Goal: Information Seeking & Learning: Check status

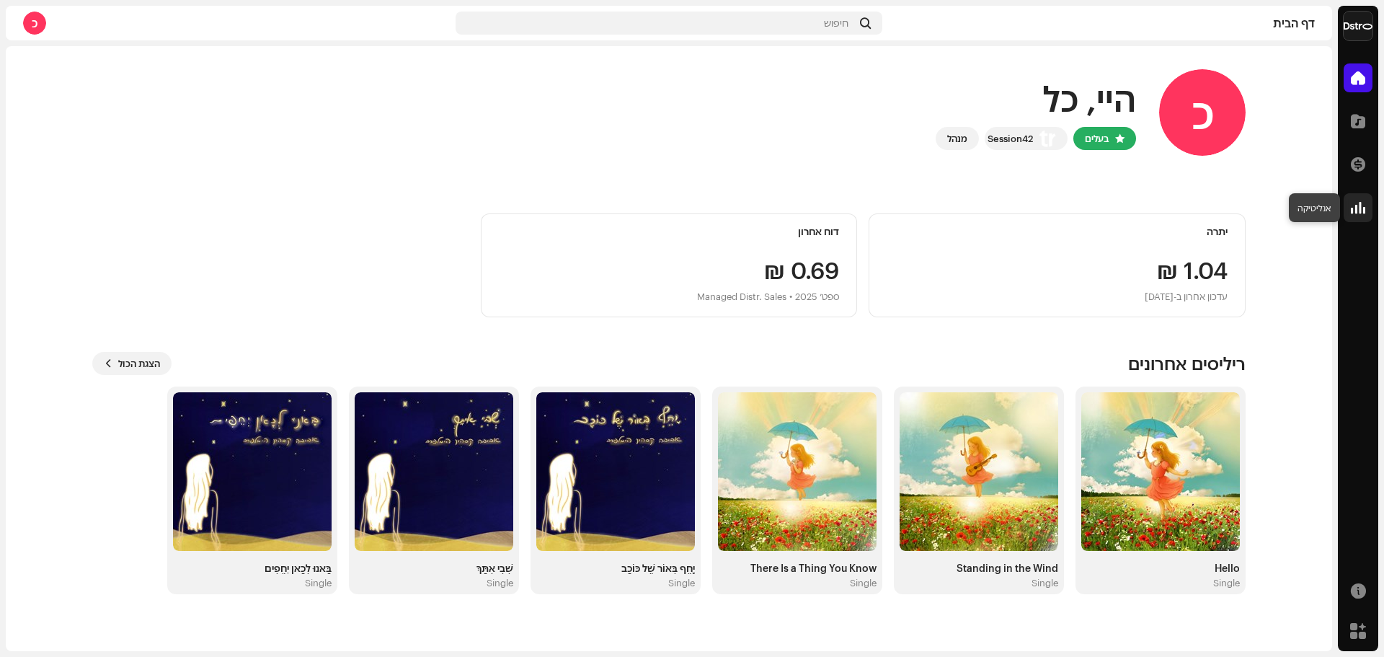
click at [1354, 206] on span at bounding box center [1358, 208] width 14 height 12
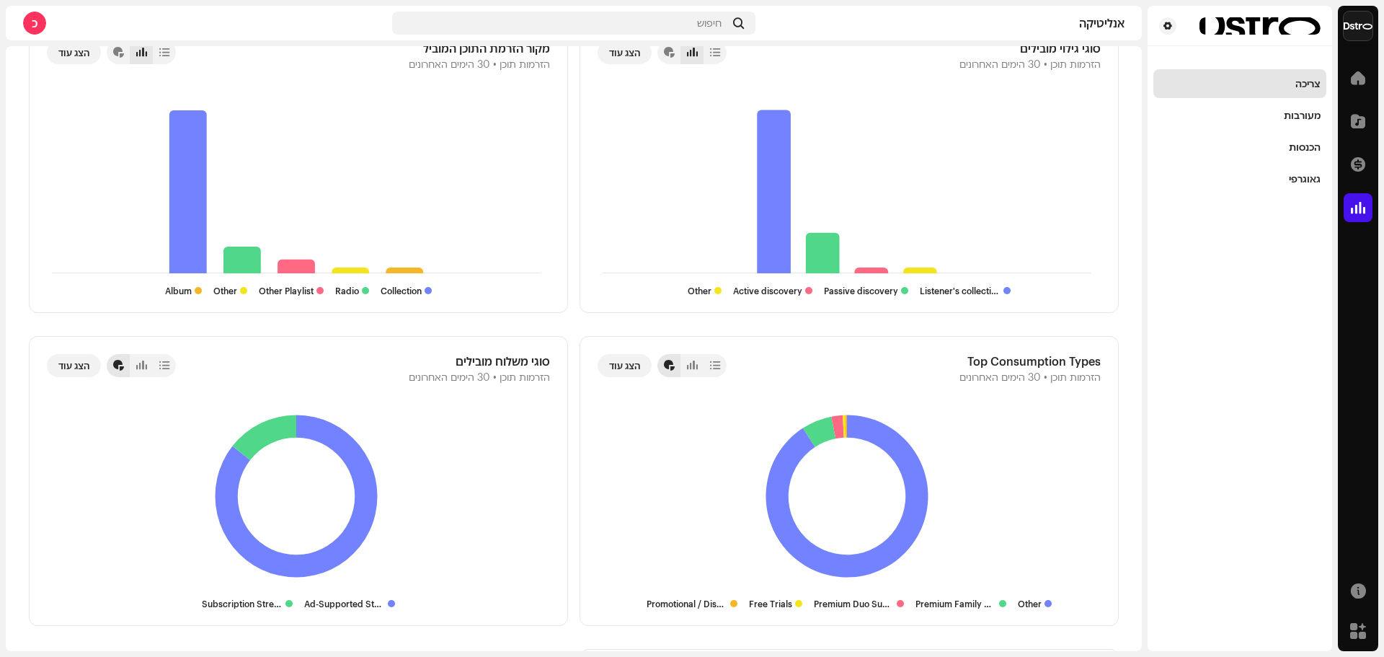
scroll to position [1442, 0]
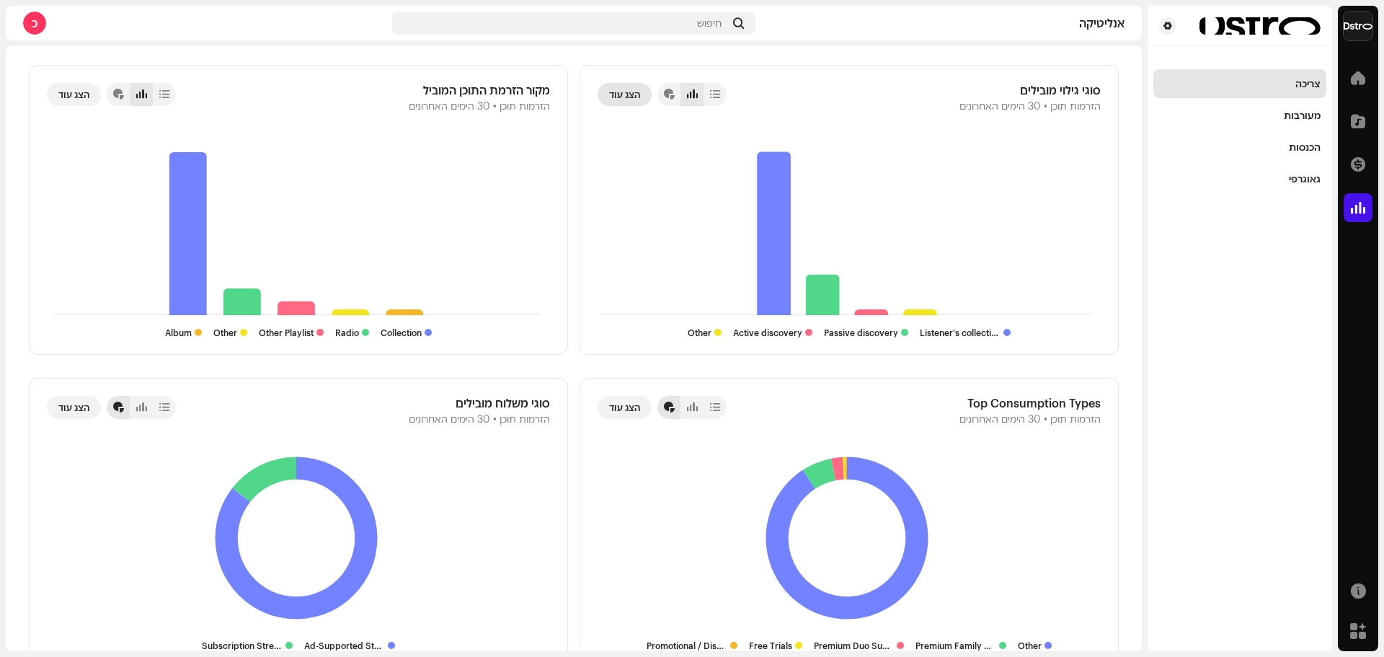
click at [640, 91] on span "הצג עוד" at bounding box center [624, 94] width 31 height 29
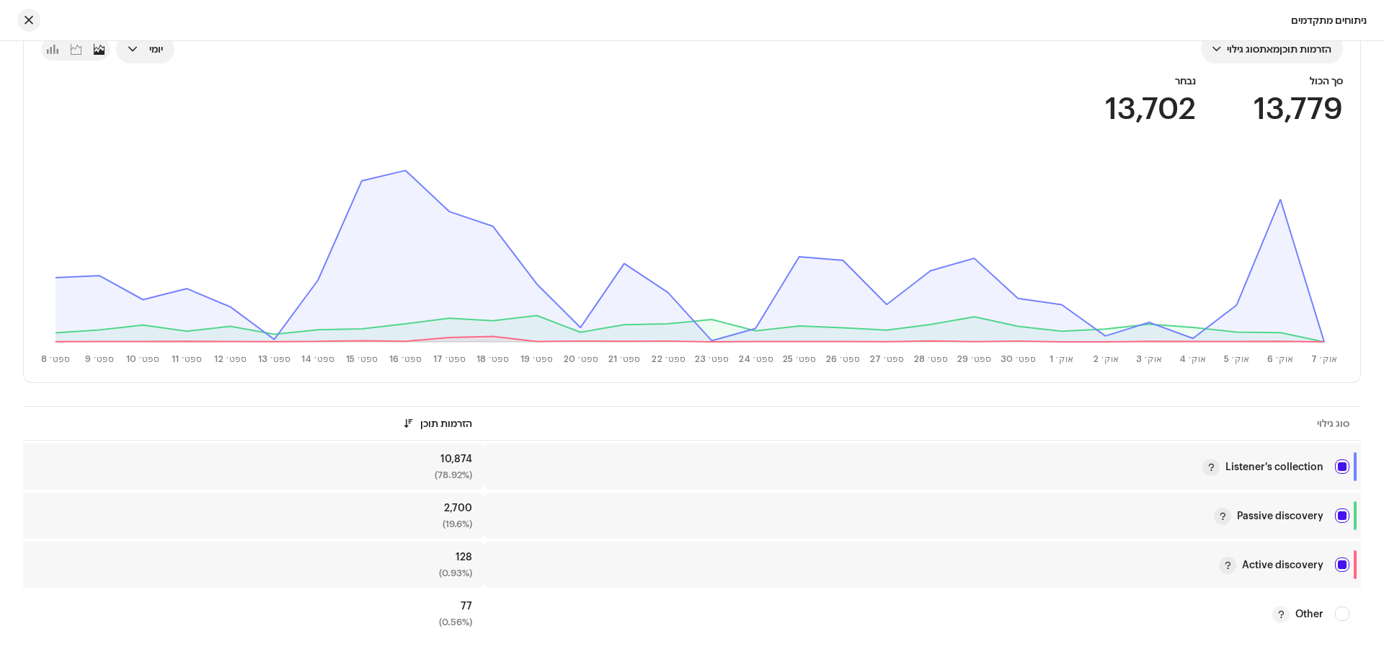
scroll to position [169, 0]
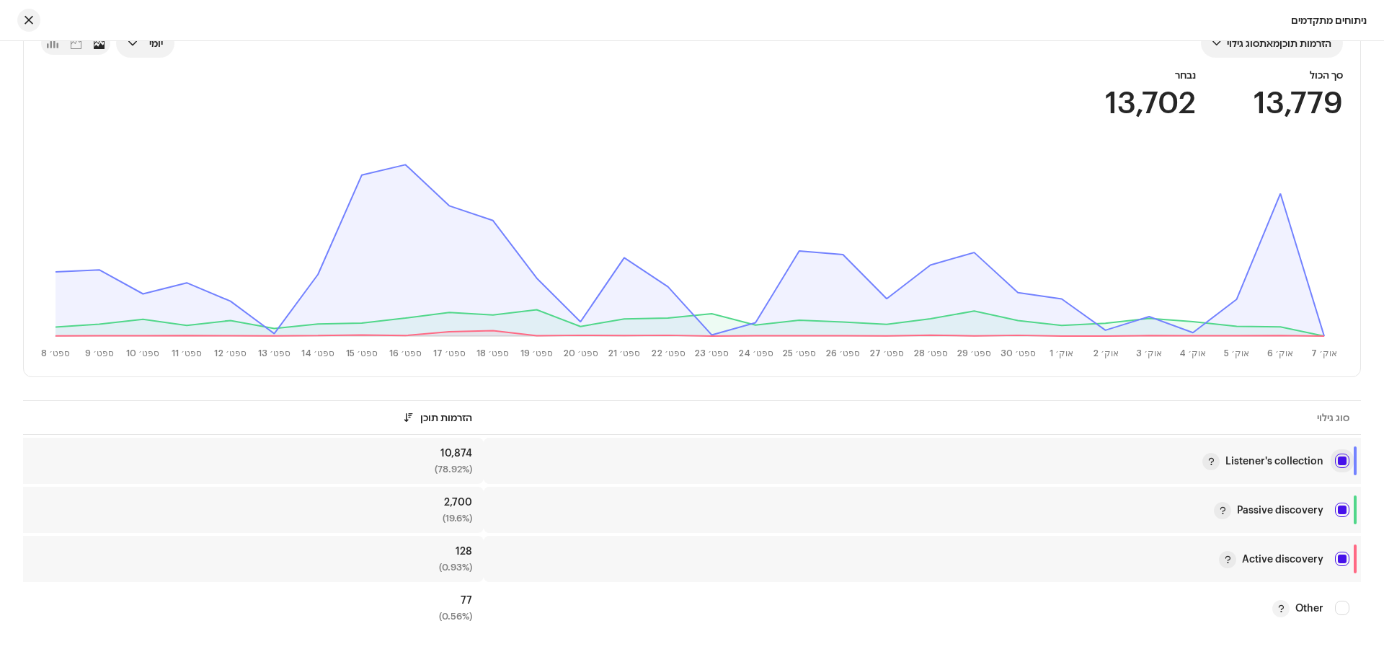
click at [1343, 458] on input "checkbox" at bounding box center [1342, 460] width 14 height 14
click at [1343, 458] on input "Row Unselected" at bounding box center [1342, 460] width 14 height 14
checkbox input "true"
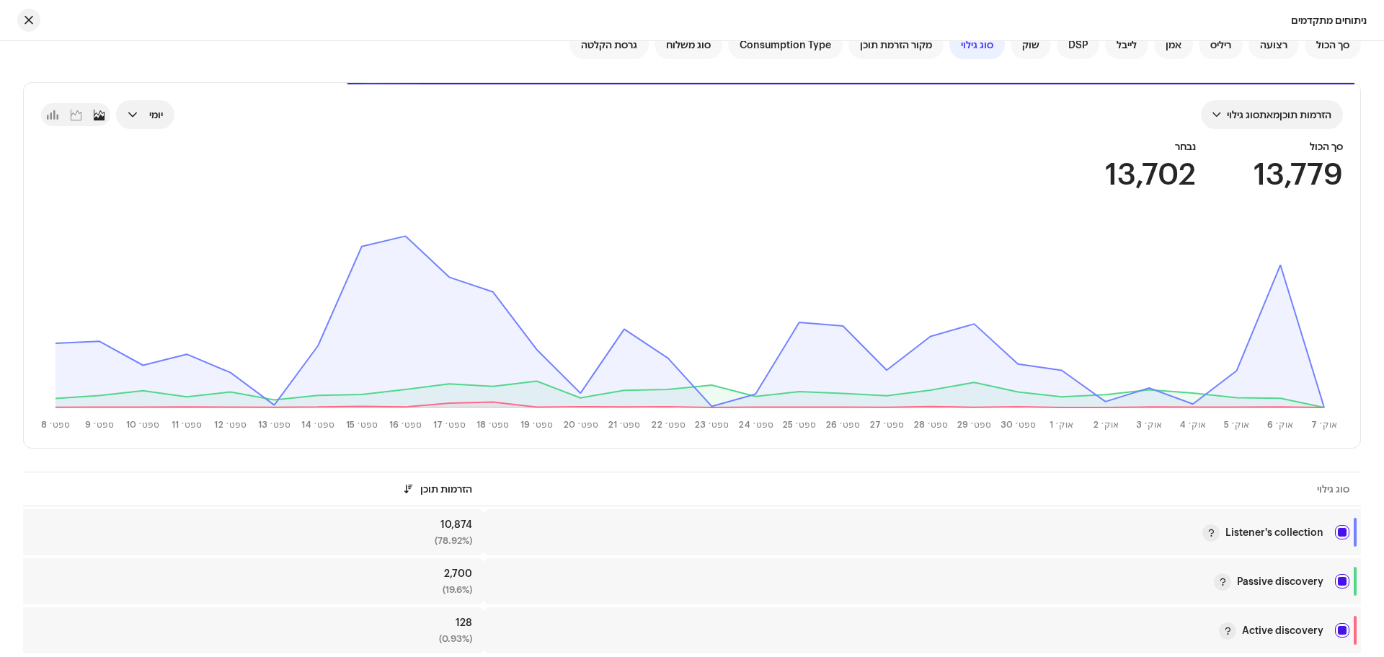
scroll to position [0, 0]
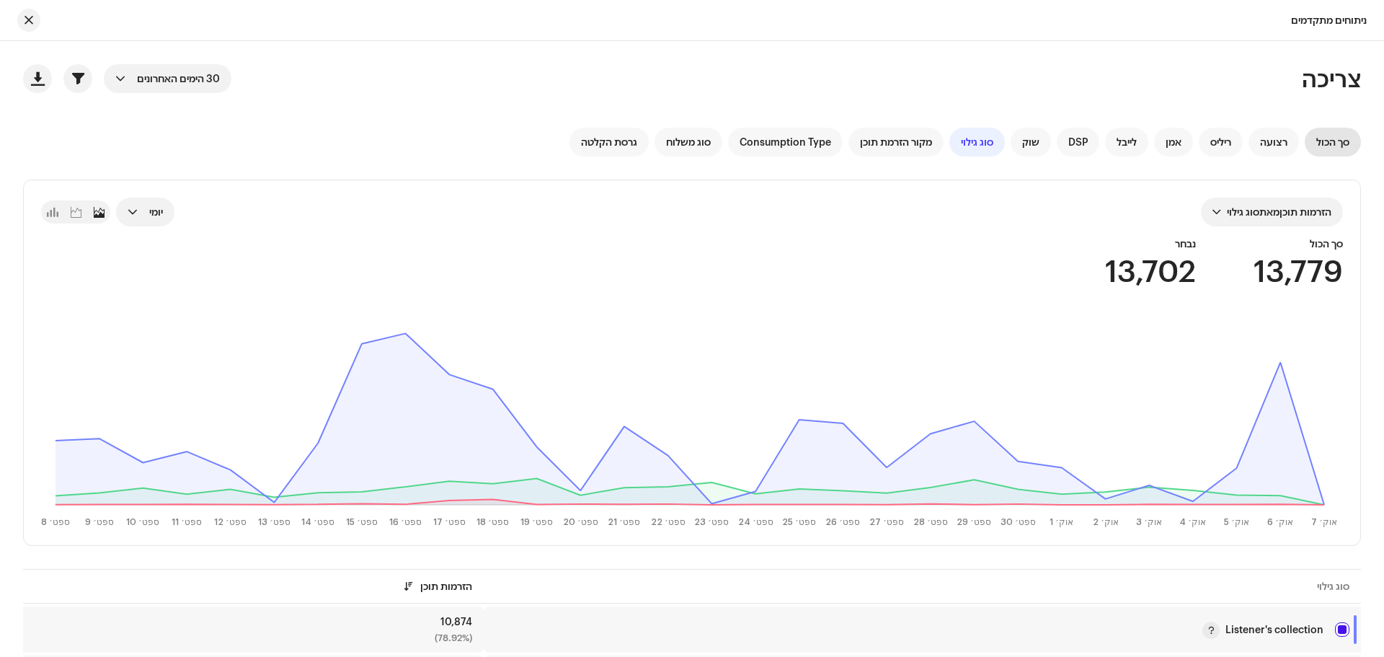
click at [1328, 143] on span "סך הכול" at bounding box center [1332, 142] width 33 height 12
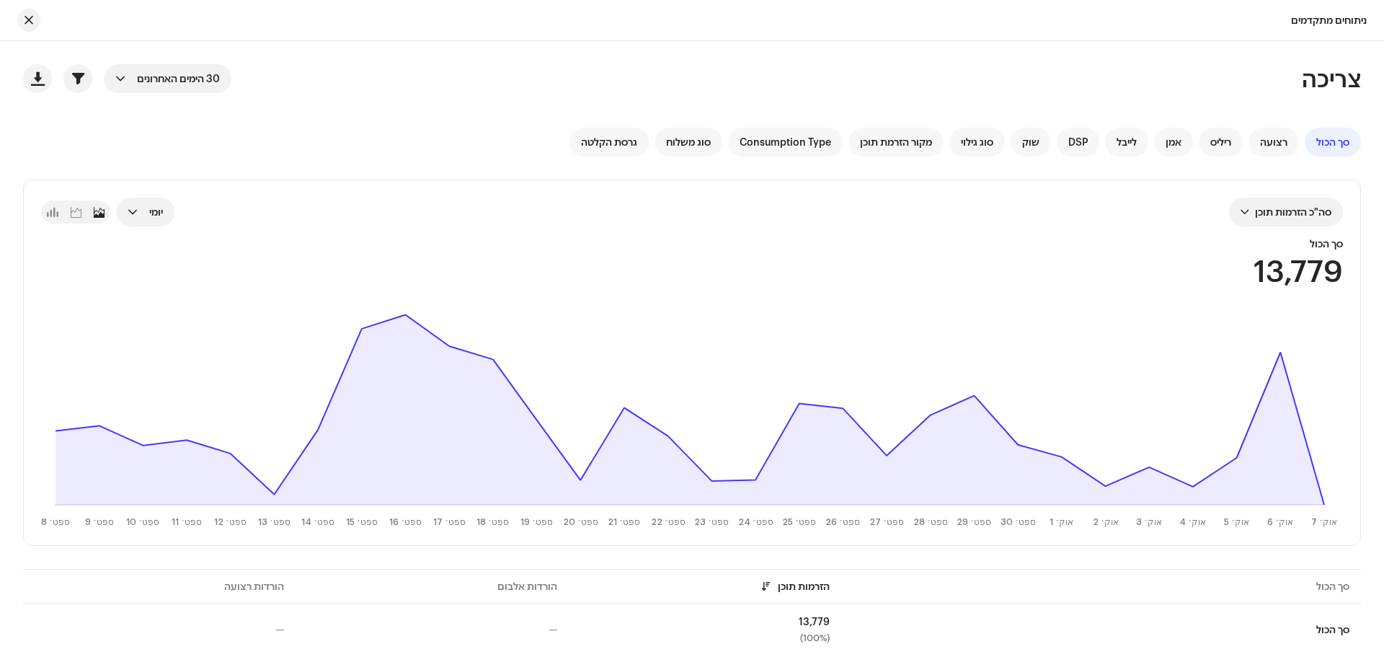
scroll to position [22, 0]
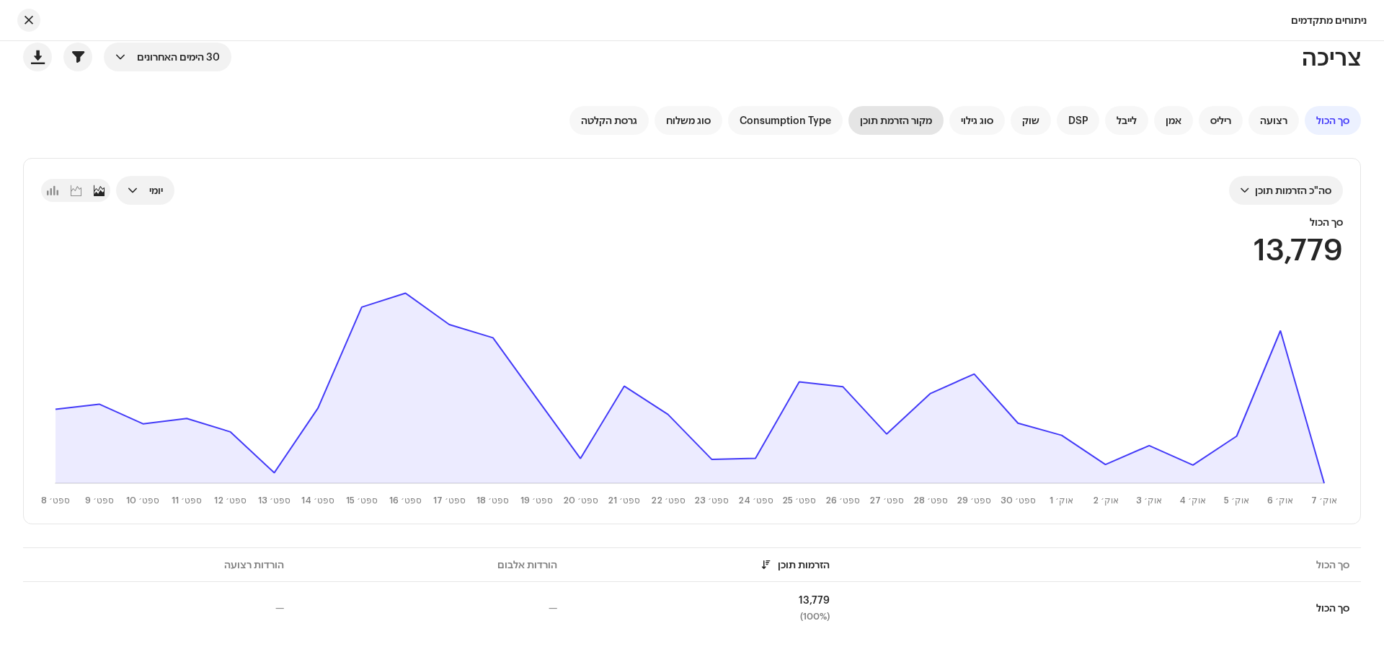
click at [894, 115] on span "מקור הזרמת תוכן" at bounding box center [896, 121] width 72 height 12
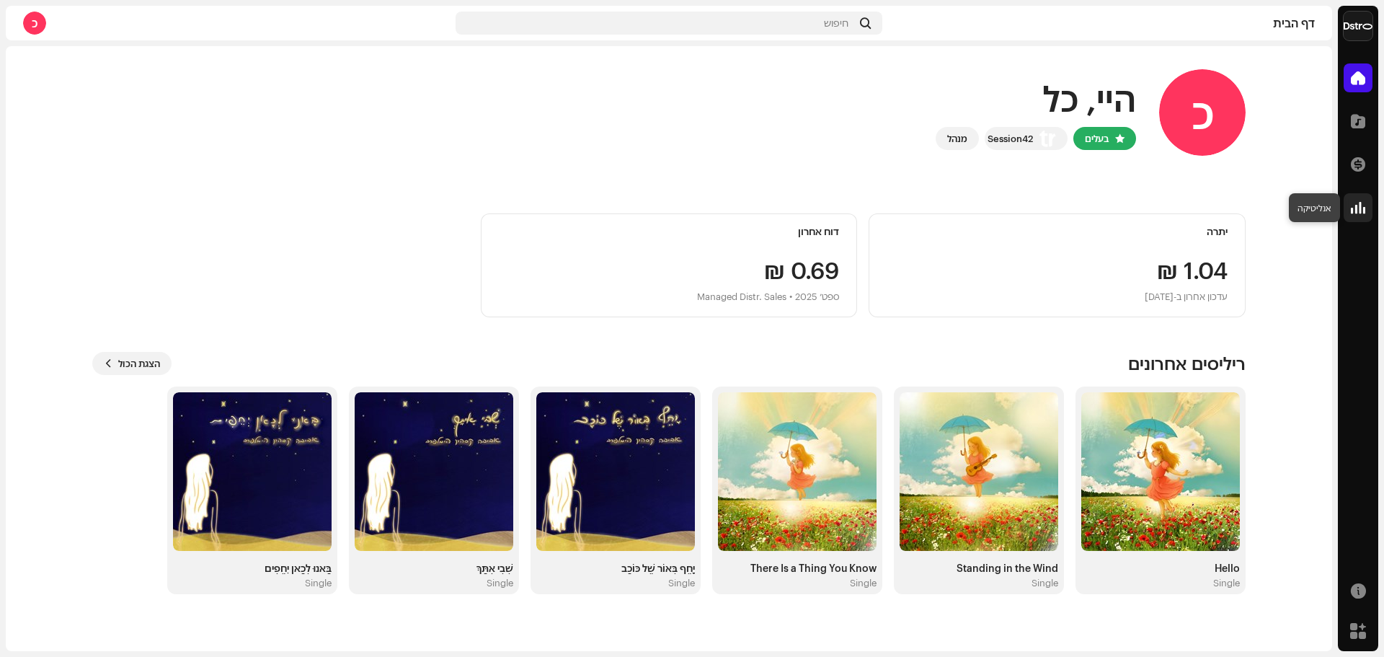
click at [1359, 217] on div at bounding box center [1357, 207] width 29 height 29
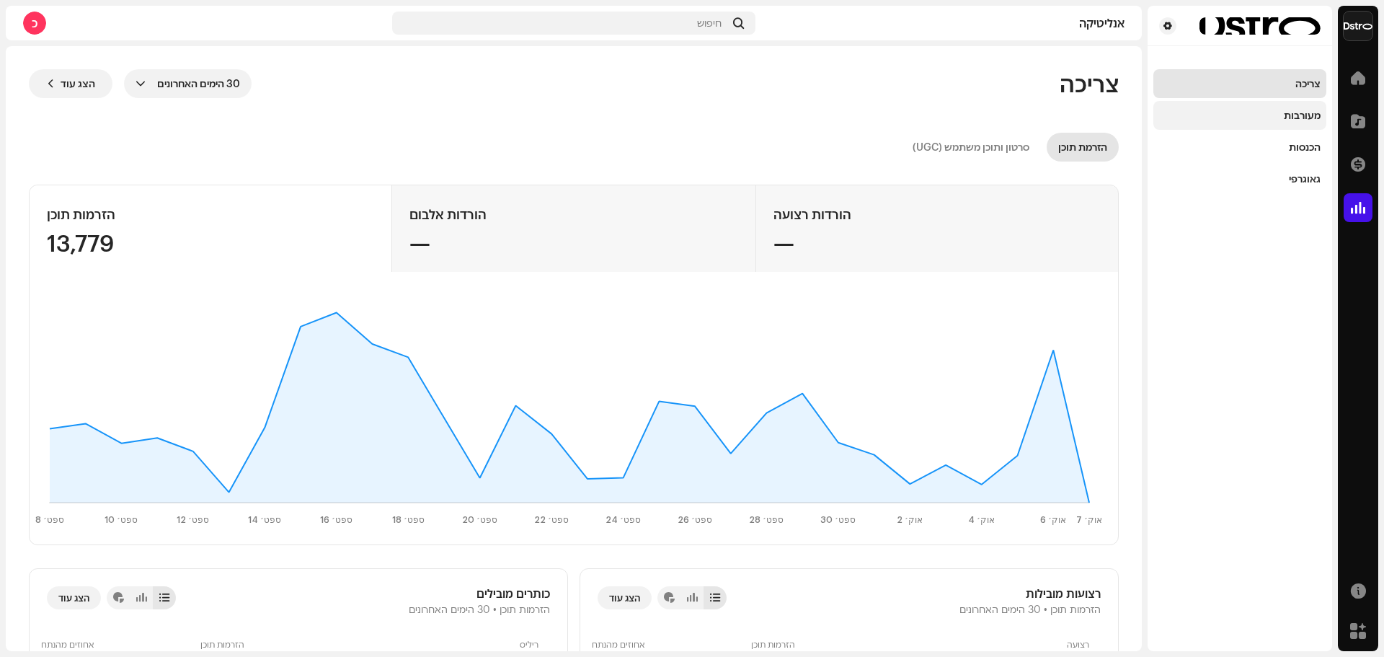
click at [1275, 115] on div "מעורבות" at bounding box center [1239, 116] width 161 height 12
click at [1268, 117] on div "מעורבות" at bounding box center [1239, 116] width 161 height 12
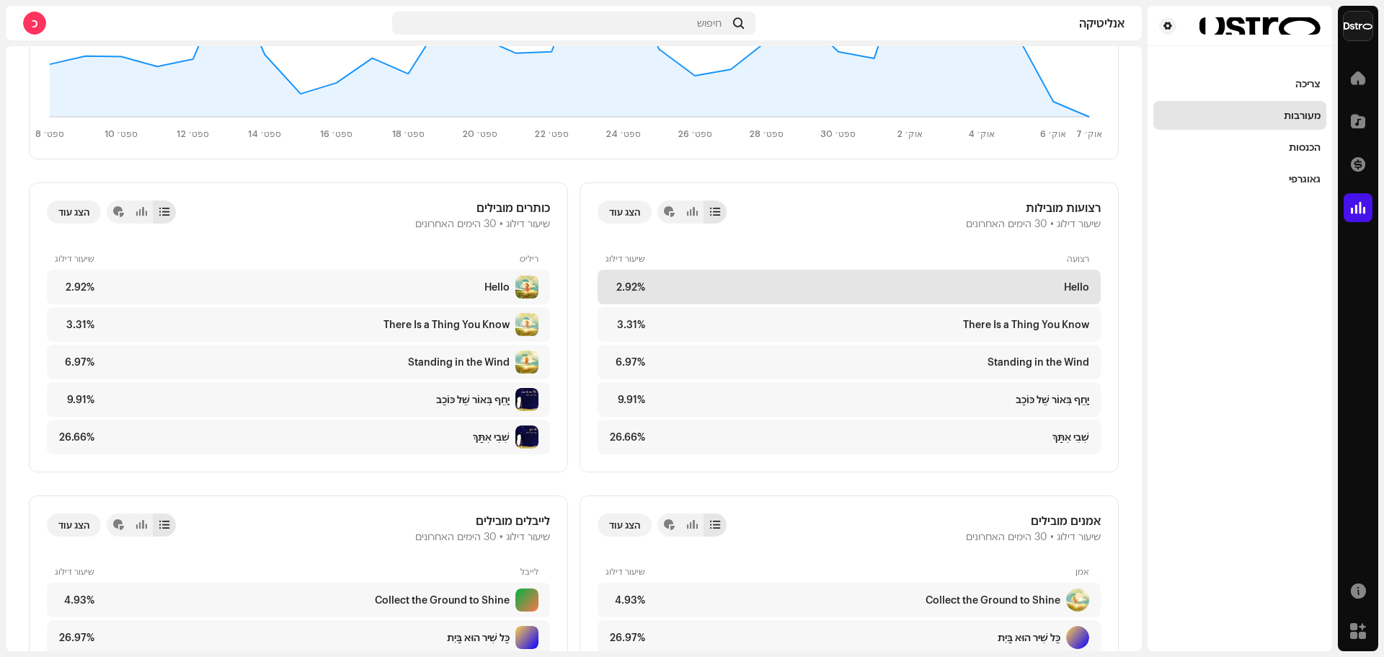
scroll to position [360, 0]
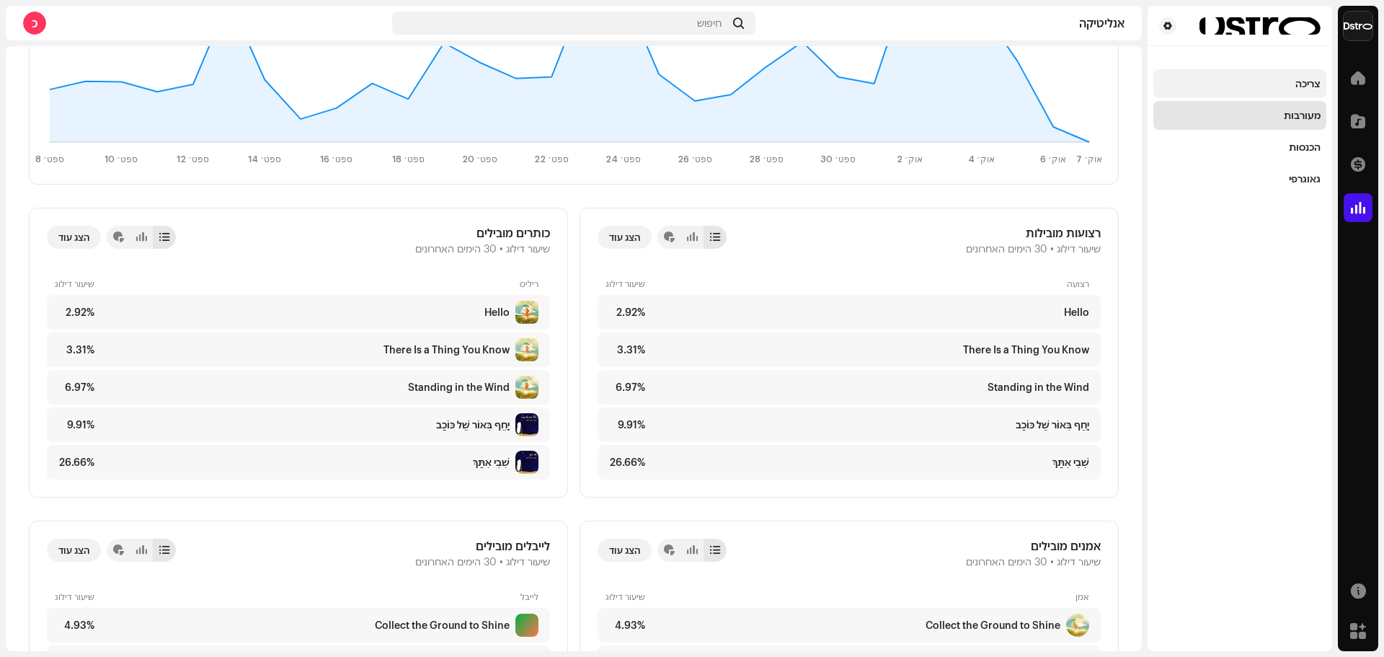
click at [1300, 82] on div "צריכה" at bounding box center [1307, 84] width 25 height 12
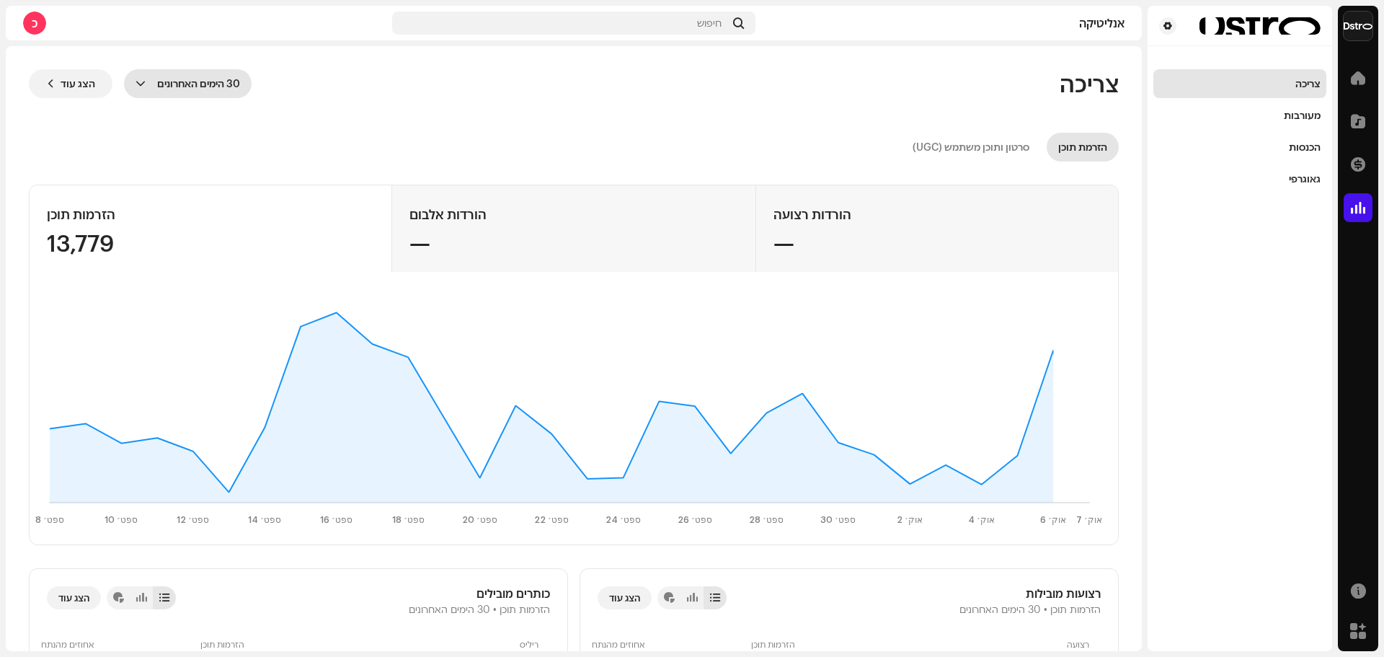
click at [194, 79] on span "30 הימים האחרונים" at bounding box center [195, 83] width 89 height 29
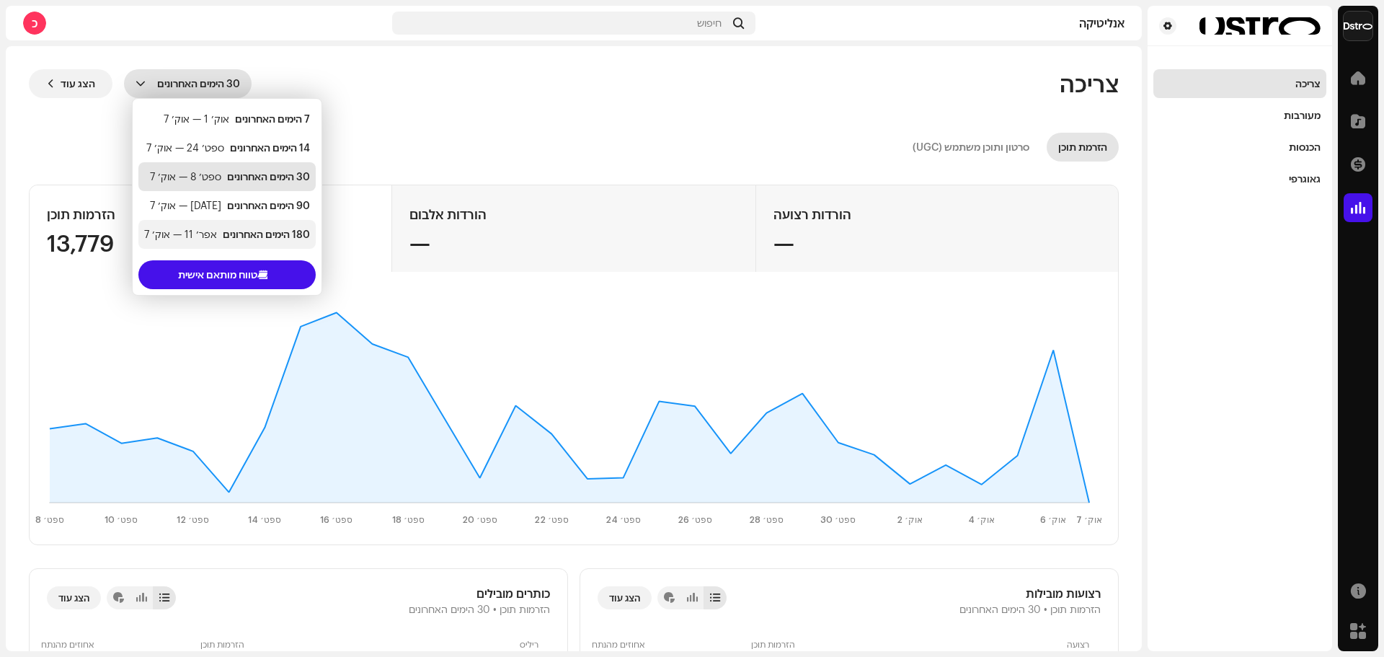
click at [243, 235] on div "180 הימים האחרונים" at bounding box center [266, 234] width 87 height 14
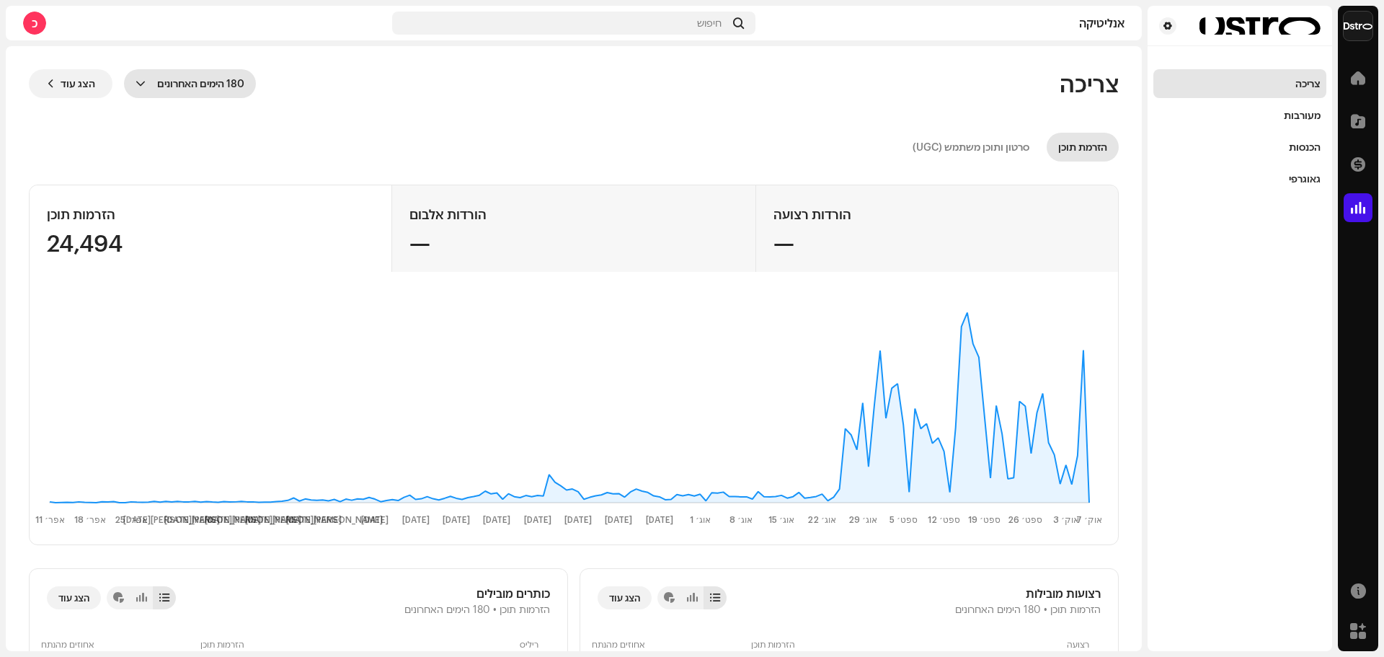
click at [190, 81] on span "180 הימים האחרונים" at bounding box center [197, 83] width 93 height 29
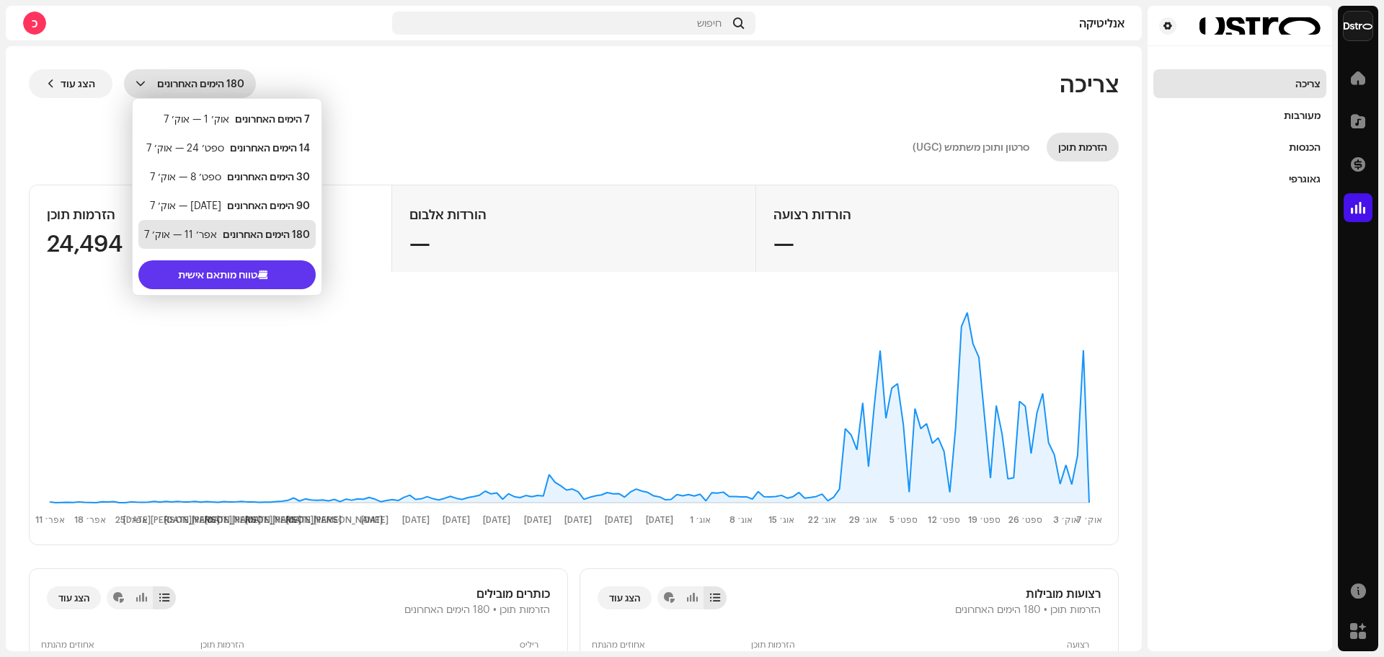
scroll to position [23, 0]
click at [256, 277] on span "טווח מותאם אישית" at bounding box center [217, 274] width 79 height 29
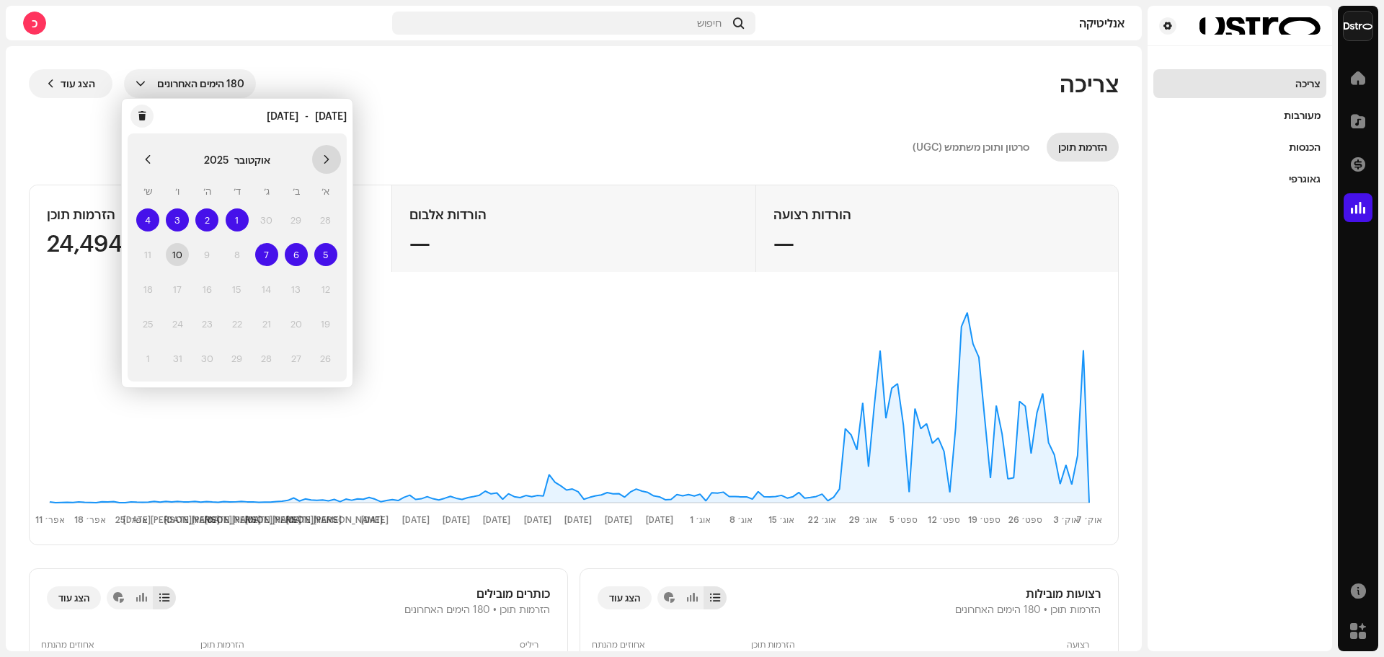
click at [329, 153] on button "Previous Month" at bounding box center [326, 159] width 29 height 29
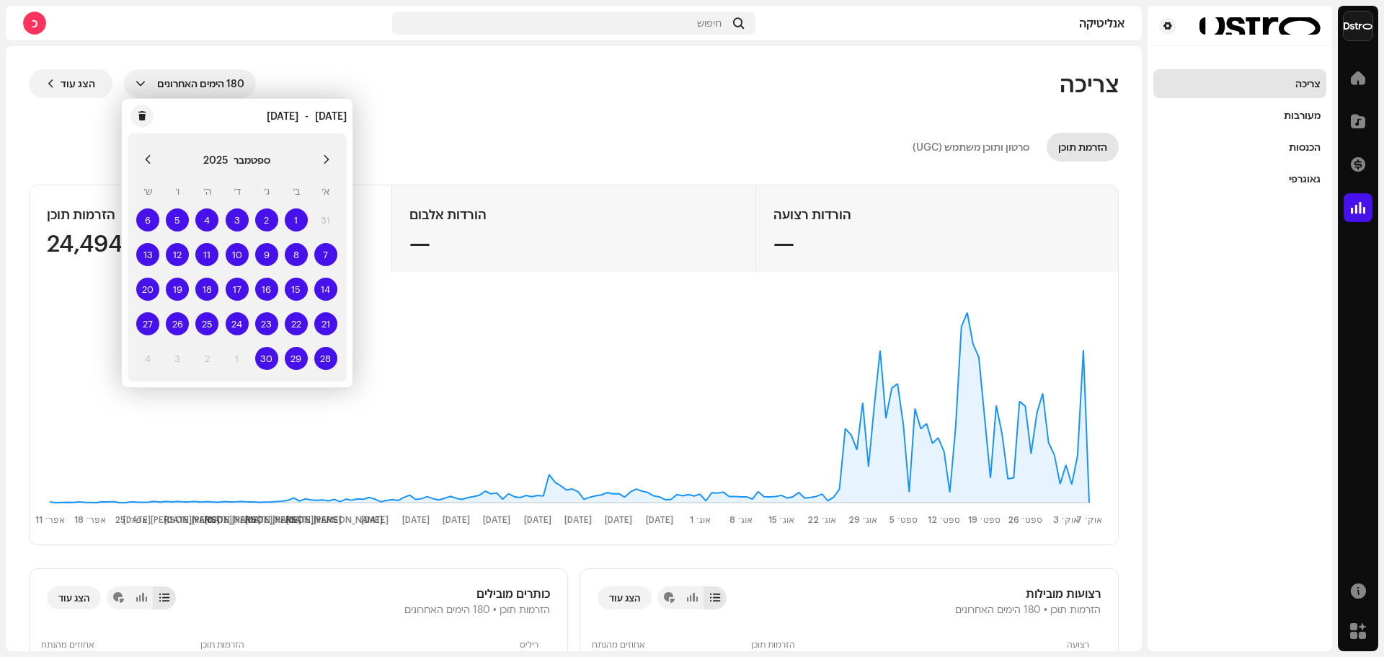
click at [329, 153] on button "Previous Month" at bounding box center [326, 159] width 29 height 29
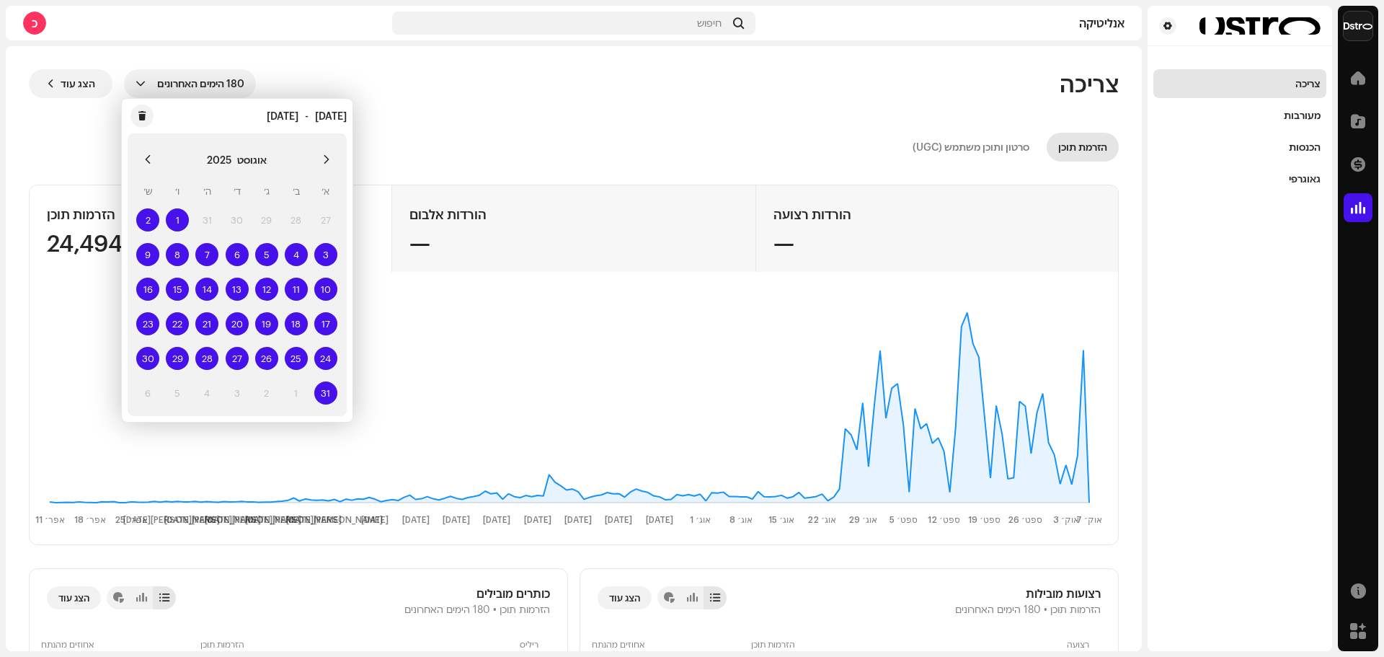
click at [329, 153] on button "Previous Month" at bounding box center [326, 159] width 29 height 29
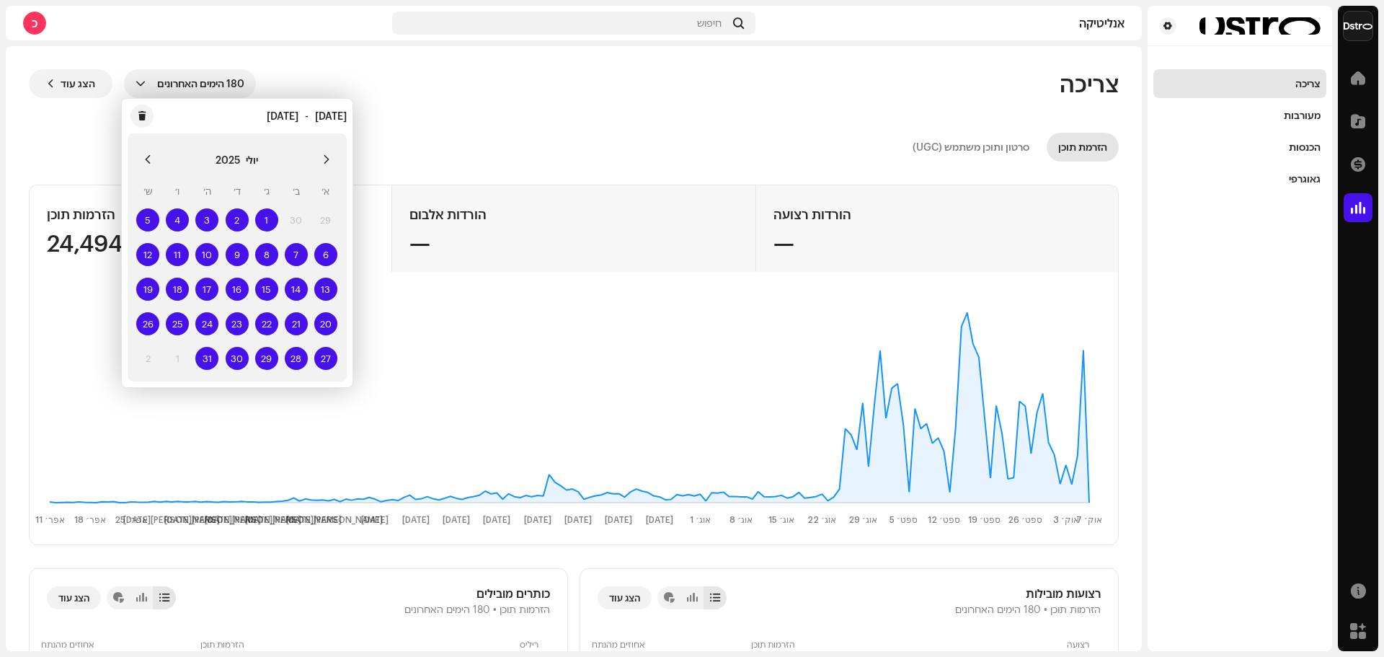
click at [329, 153] on button "Previous Month" at bounding box center [326, 159] width 29 height 29
click at [179, 253] on span "11" at bounding box center [177, 254] width 23 height 23
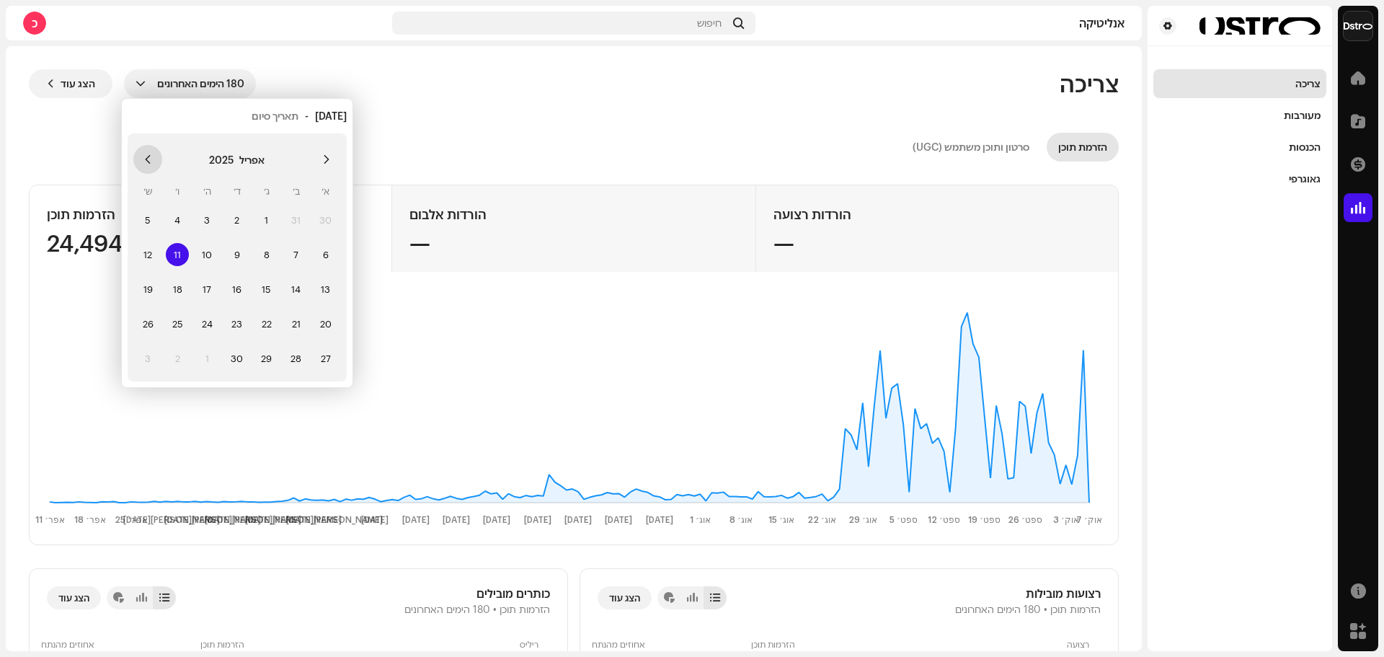
click at [143, 158] on icon "Next Month" at bounding box center [148, 159] width 10 height 10
click at [298, 358] on span "30" at bounding box center [296, 358] width 23 height 23
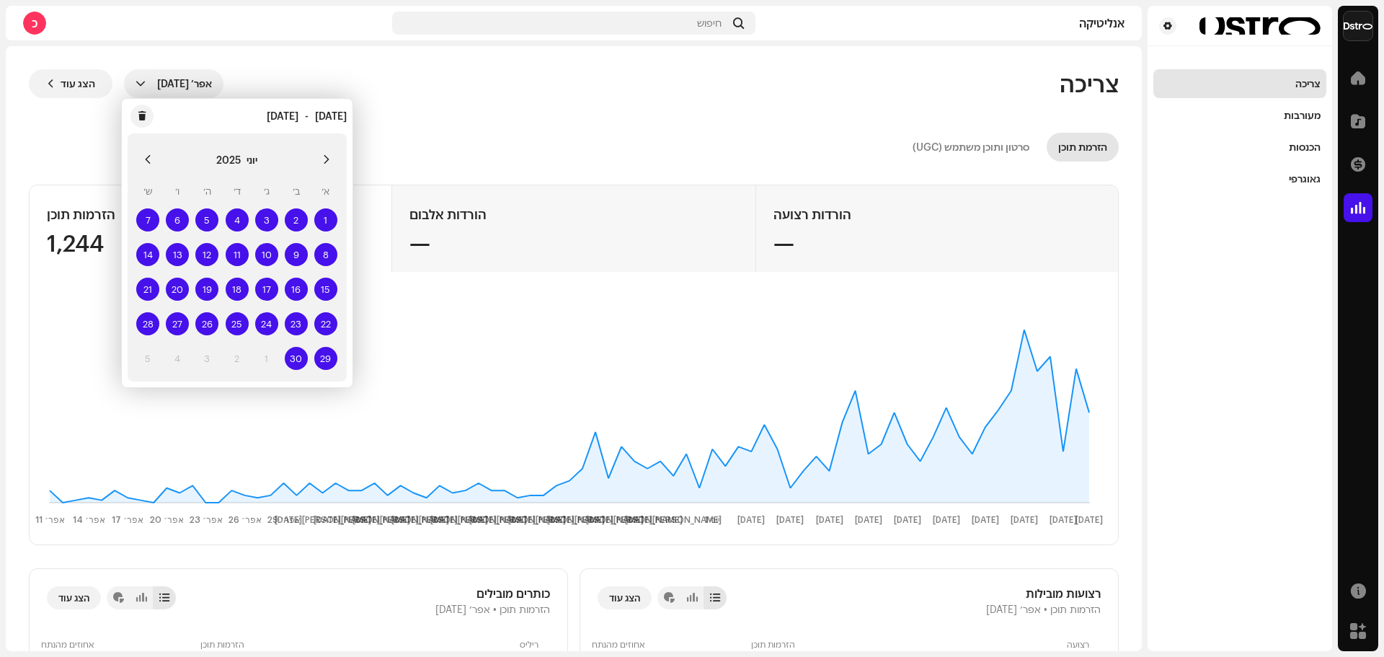
click at [537, 123] on re-o-consumption-dashboard-header "צריכה אפר׳ [DATE] הצג עוד הזרמת תוכן סרטון ותוכן משתמש (UGC)" at bounding box center [574, 109] width 1090 height 127
